Goal: Navigation & Orientation: Find specific page/section

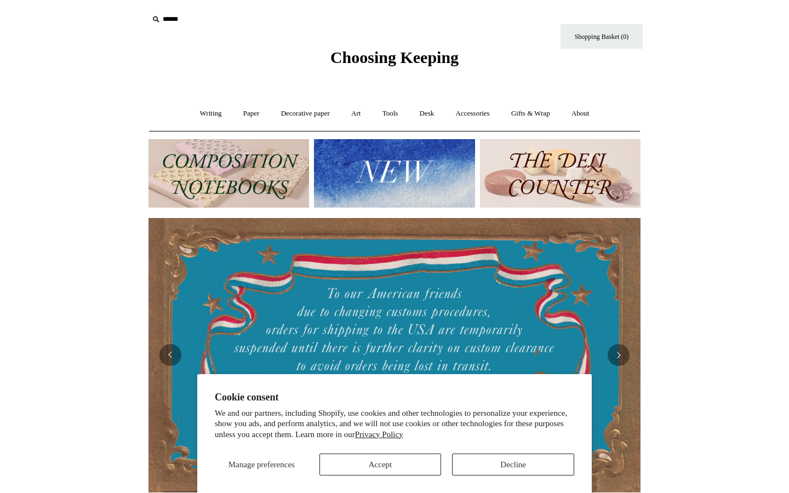
scroll to position [0, 492]
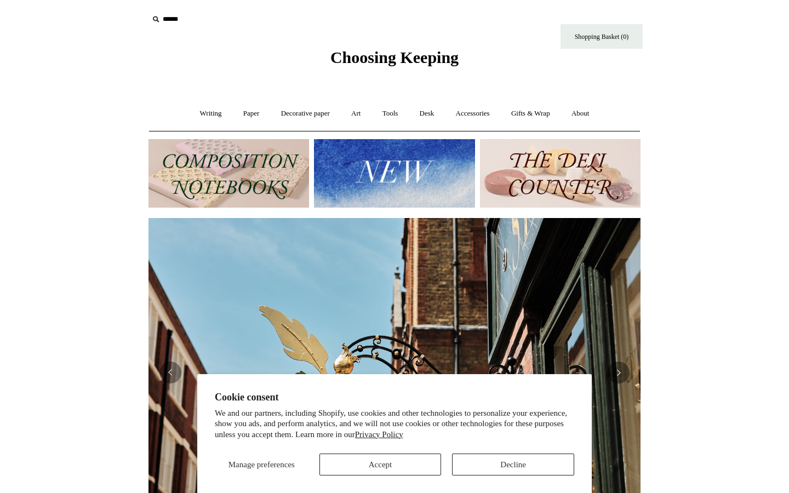
click at [500, 462] on button "Decline" at bounding box center [513, 464] width 122 height 22
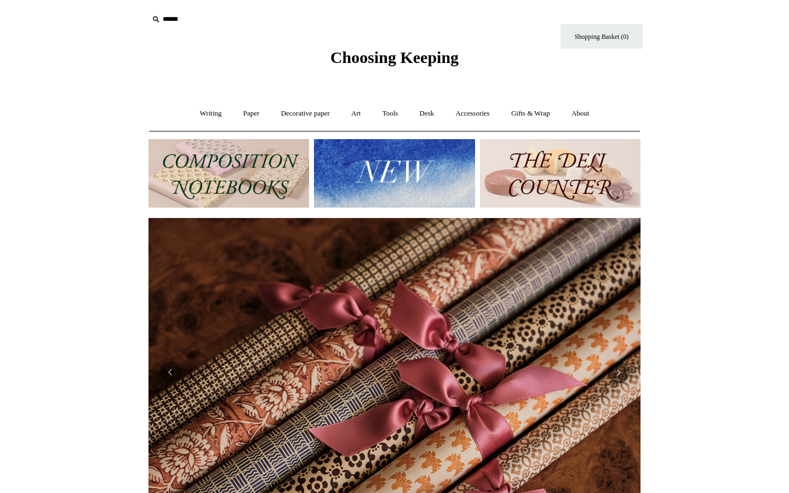
scroll to position [0, 0]
click at [429, 111] on link "Desk +" at bounding box center [427, 113] width 35 height 29
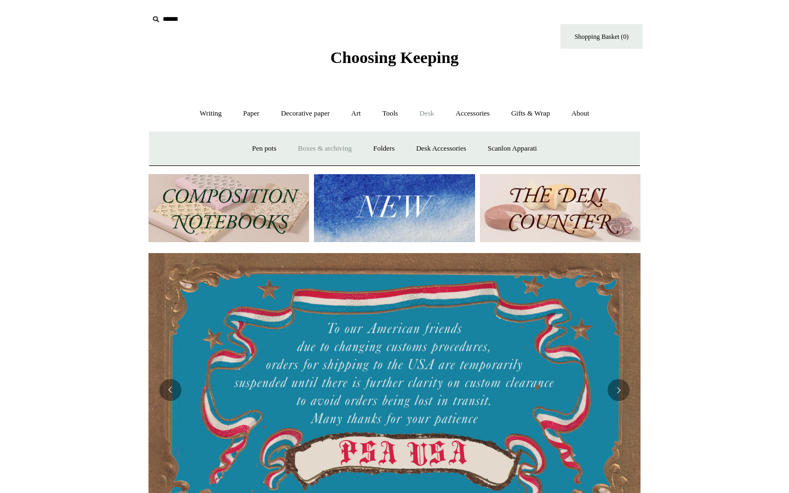
click at [302, 147] on link "Boxes & archiving" at bounding box center [324, 148] width 73 height 29
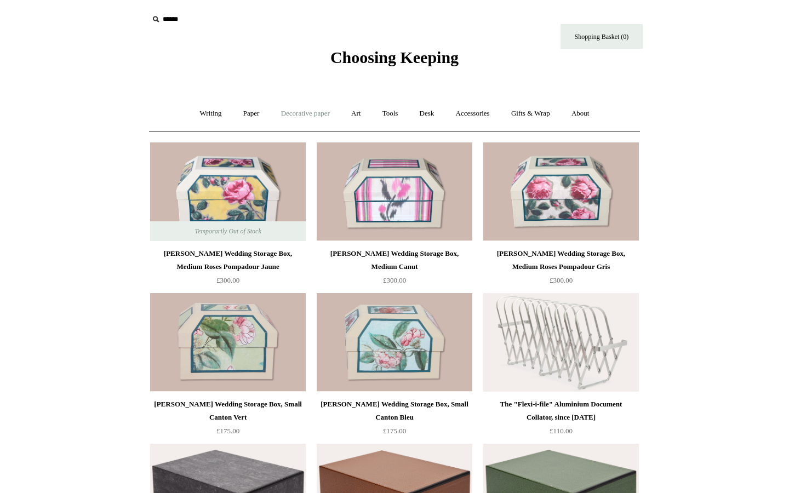
click at [308, 110] on link "Decorative paper +" at bounding box center [305, 113] width 68 height 29
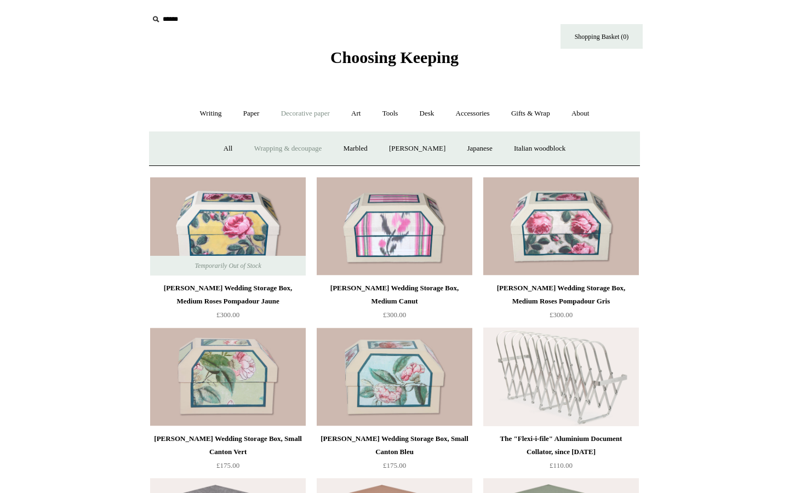
click at [274, 146] on link "Wrapping & decoupage" at bounding box center [288, 148] width 88 height 29
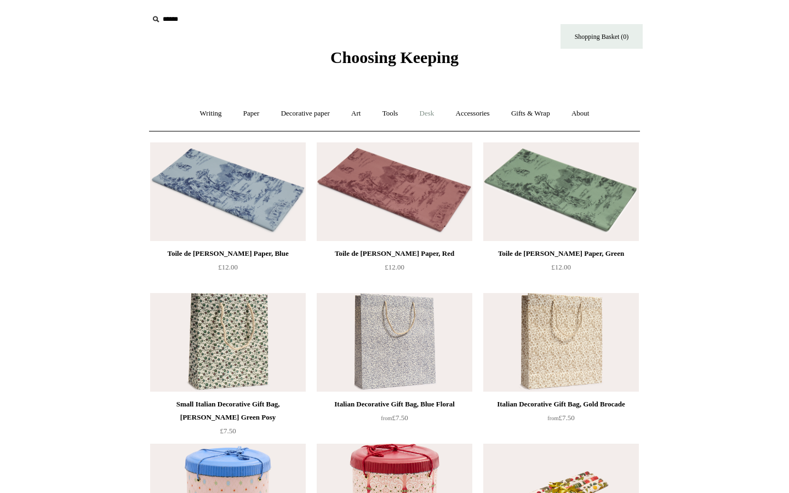
click at [433, 110] on link "Desk +" at bounding box center [427, 113] width 35 height 29
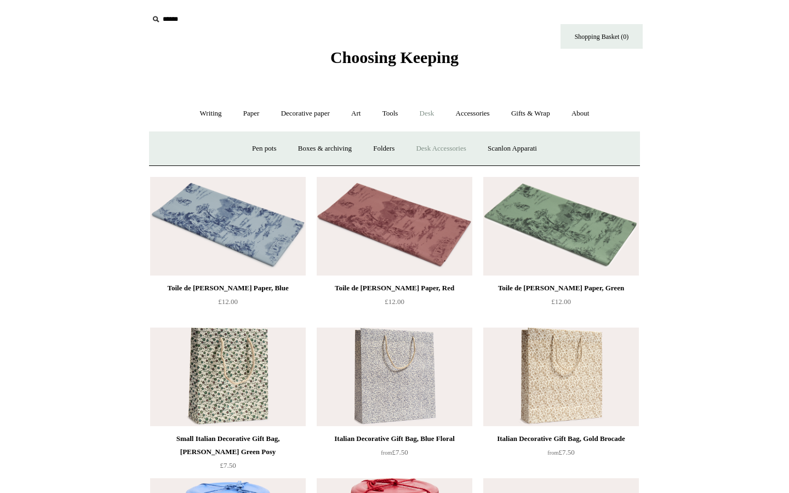
click at [434, 153] on link "Desk Accessories" at bounding box center [441, 148] width 70 height 29
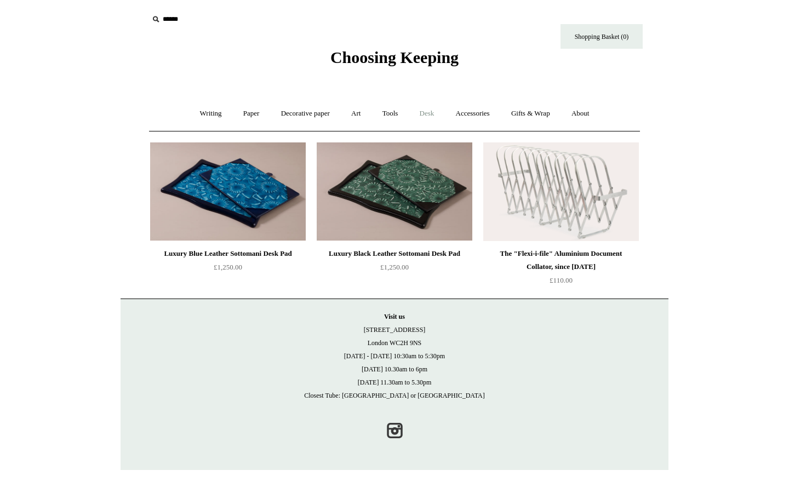
click at [432, 108] on link "Desk +" at bounding box center [427, 113] width 35 height 29
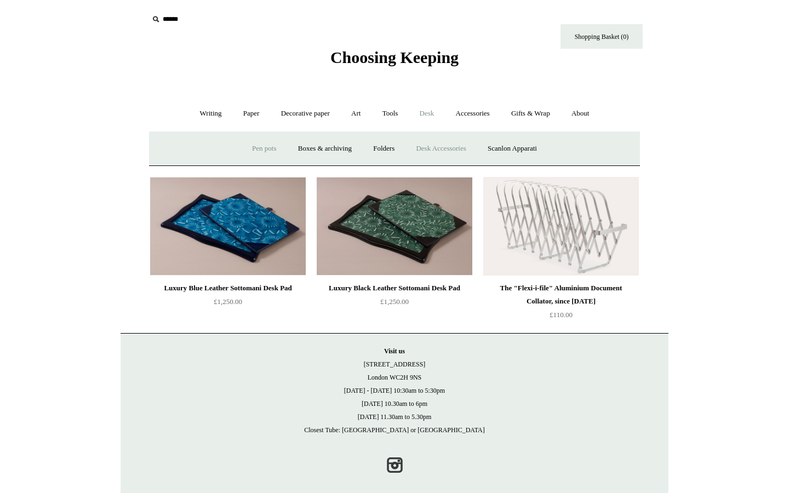
click at [255, 148] on link "Pen pots" at bounding box center [264, 148] width 44 height 29
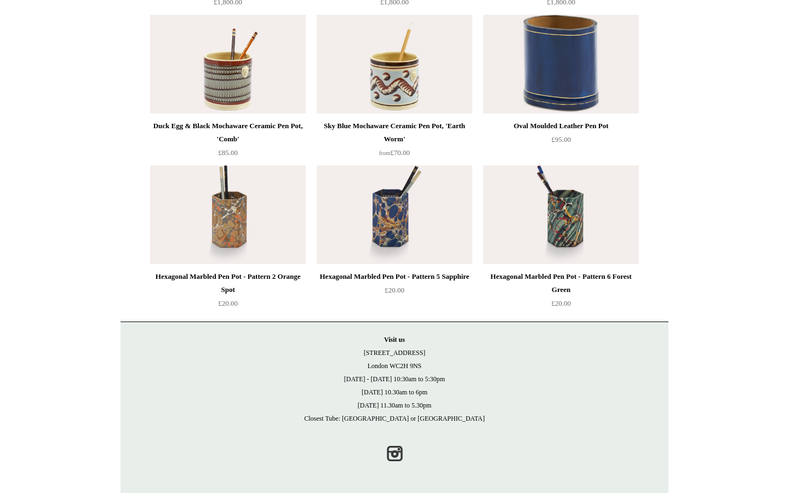
scroll to position [1633, 0]
